Goal: Task Accomplishment & Management: Manage account settings

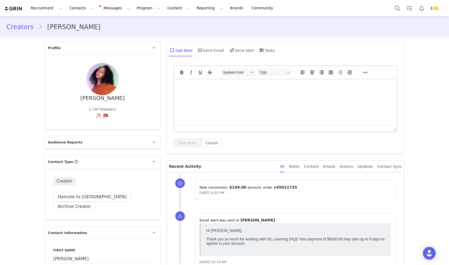
scroll to position [399, 0]
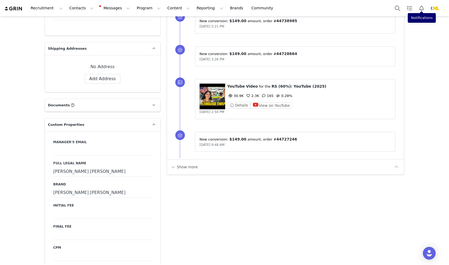
click at [337, 57] on div "[DATE] 3:26 PM" at bounding box center [296, 59] width 192 height 5
click at [426, 9] on button "Notifications" at bounding box center [422, 8] width 12 height 12
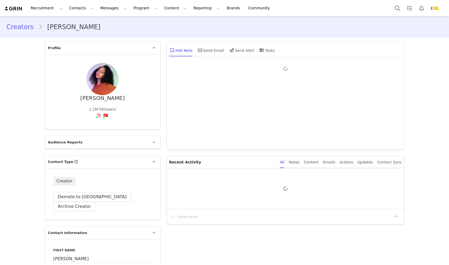
type input "+1 ([GEOGRAPHIC_DATA])"
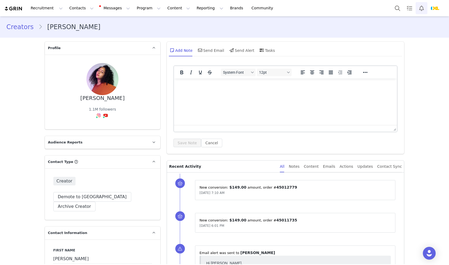
click at [419, 8] on button "Notifications" at bounding box center [422, 8] width 12 height 12
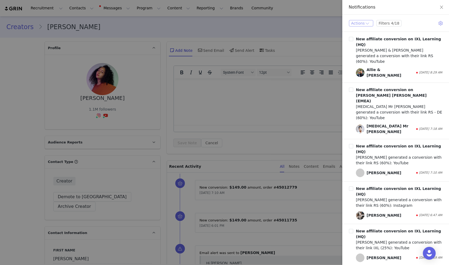
click at [367, 23] on button "Actions" at bounding box center [361, 23] width 24 height 6
click at [366, 62] on li "Mark All as Read" at bounding box center [367, 61] width 37 height 9
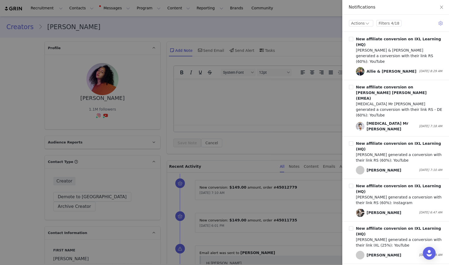
click at [300, 101] on div at bounding box center [224, 132] width 449 height 265
